Goal: Transaction & Acquisition: Obtain resource

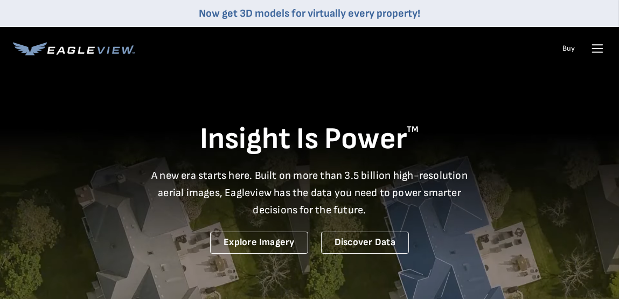
click at [0, 0] on li "Login" at bounding box center [0, 0] width 0 height 0
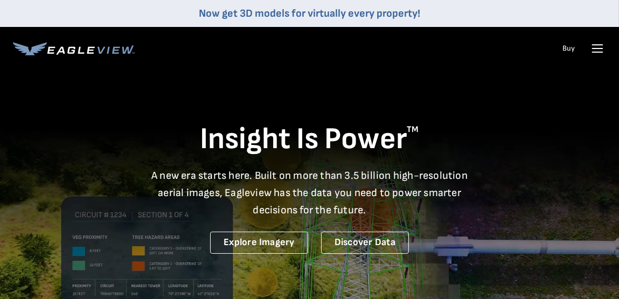
click at [0, 0] on div "Login" at bounding box center [0, 0] width 0 height 0
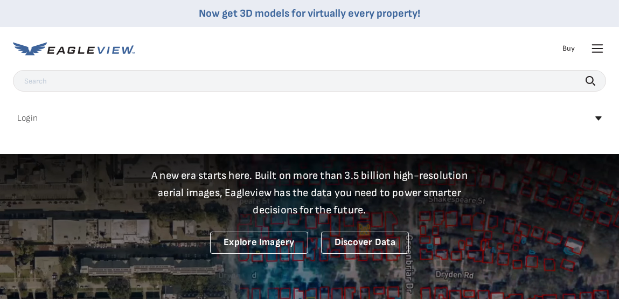
click at [0, 0] on link "MyEagleview" at bounding box center [0, 0] width 0 height 0
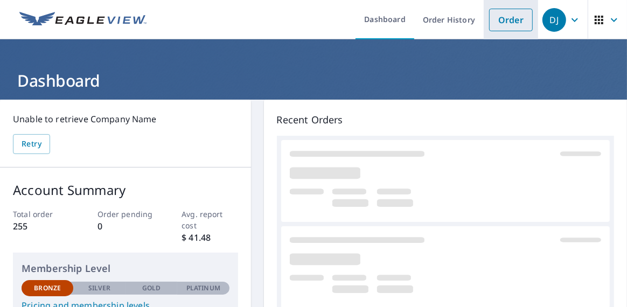
click at [504, 20] on link "Order" at bounding box center [511, 20] width 44 height 23
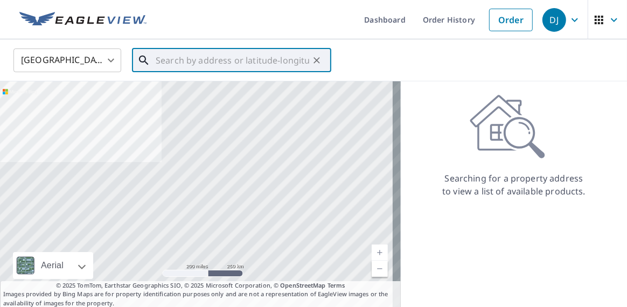
click at [156, 58] on input "text" at bounding box center [233, 60] width 154 height 30
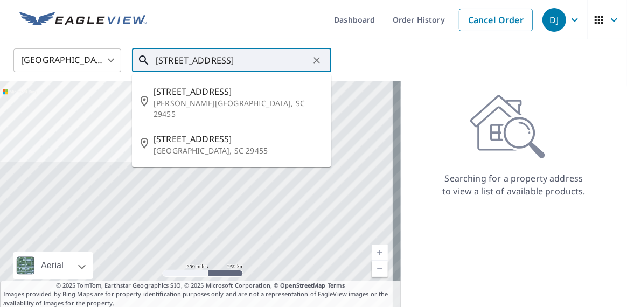
scroll to position [0, 19]
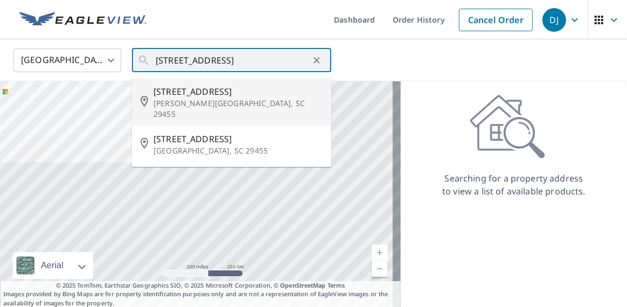
type input "[STREET_ADDRESS][PERSON_NAME]"
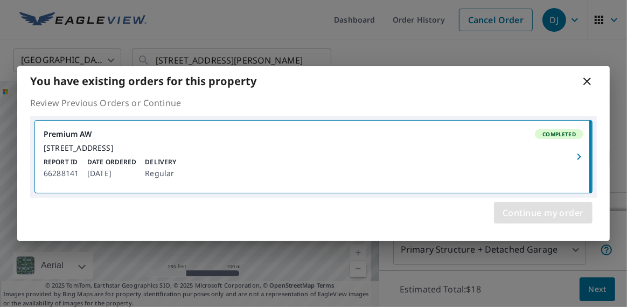
click at [545, 217] on span "Continue my order" at bounding box center [543, 212] width 81 height 15
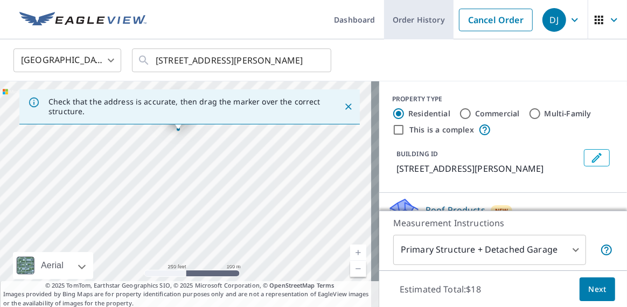
click at [422, 18] on link "Order History" at bounding box center [419, 19] width 70 height 39
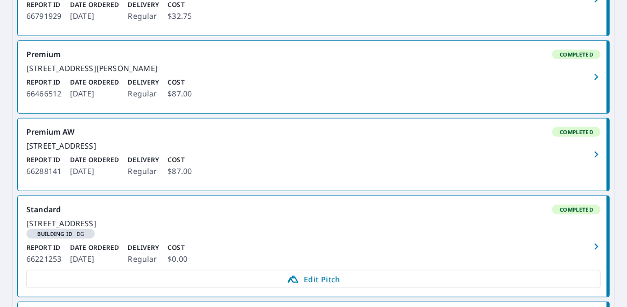
scroll to position [269, 0]
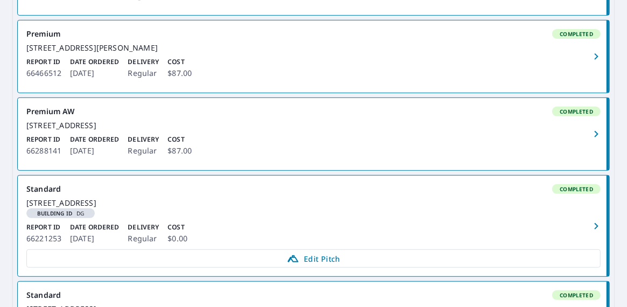
click at [594, 141] on icon "button" at bounding box center [596, 134] width 13 height 13
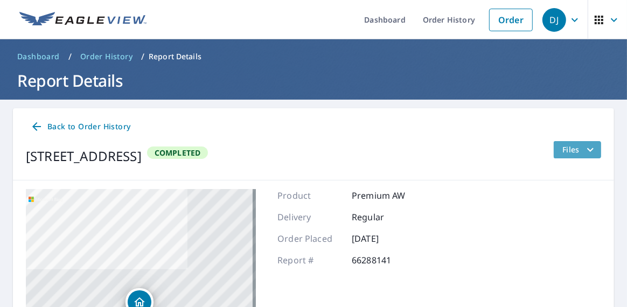
click at [566, 145] on span "Files" at bounding box center [580, 149] width 34 height 13
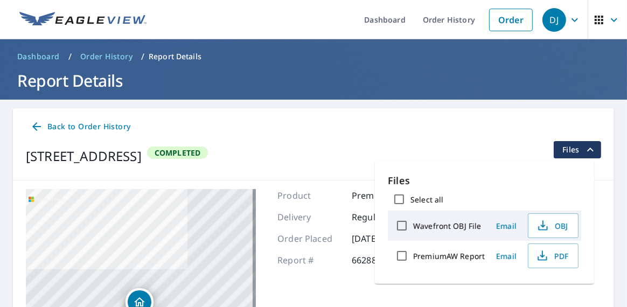
click at [405, 254] on input "PremiumAW Report" at bounding box center [402, 256] width 23 height 23
checkbox input "true"
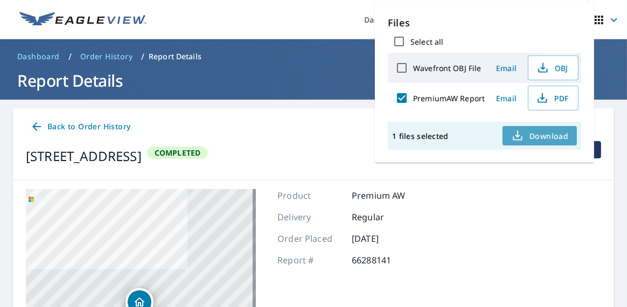
click at [543, 137] on span "Download" at bounding box center [540, 135] width 57 height 13
